Goal: Task Accomplishment & Management: Manage account settings

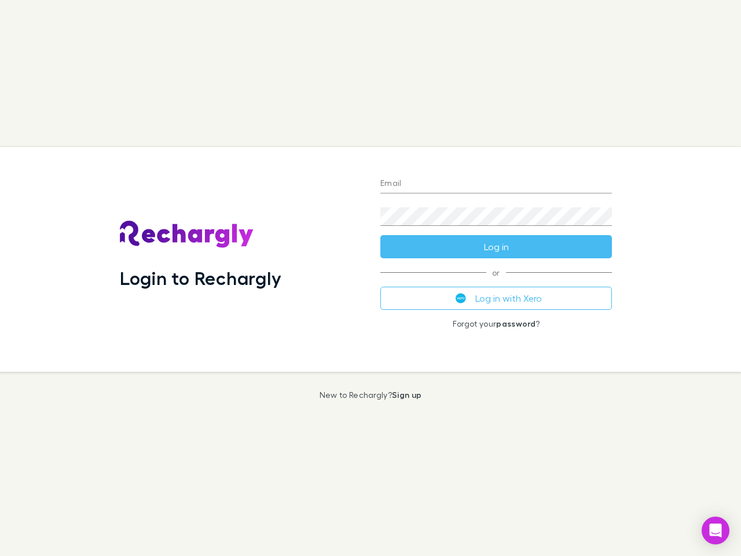
click at [371, 278] on div "Login to Rechargly" at bounding box center [241, 259] width 261 height 225
click at [496, 184] on input "Email" at bounding box center [497, 184] width 232 height 19
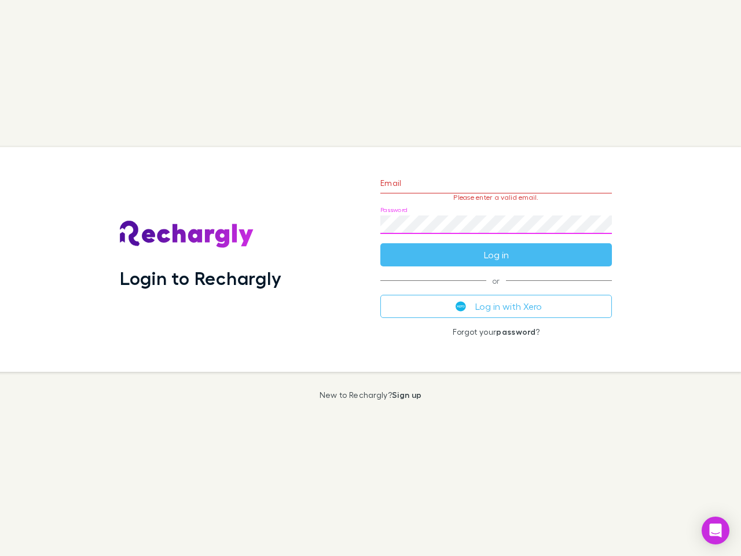
click at [496, 247] on form "Email Please enter a valid email. Password Log in" at bounding box center [497, 216] width 232 height 101
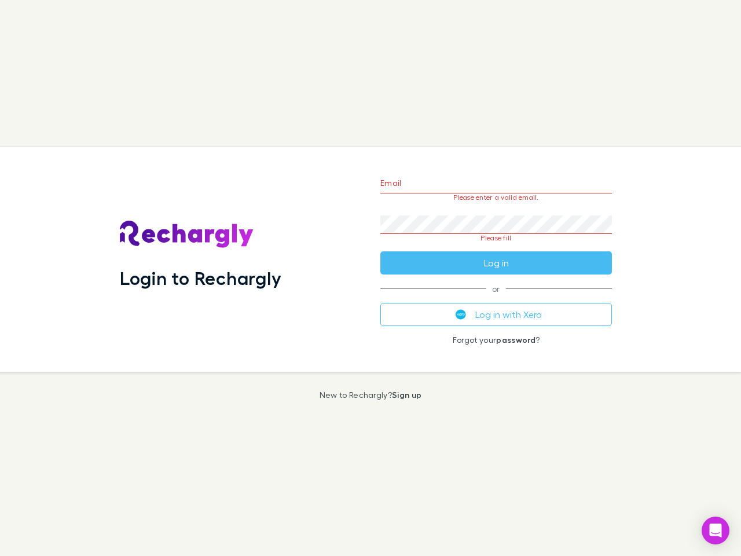
click at [496, 298] on div "Email Please enter a valid email. Password Please fill Log in or Log in with Xe…" at bounding box center [496, 259] width 250 height 225
click at [716, 531] on icon "Open Intercom Messenger" at bounding box center [716, 531] width 12 height 14
